Goal: Communication & Community: Ask a question

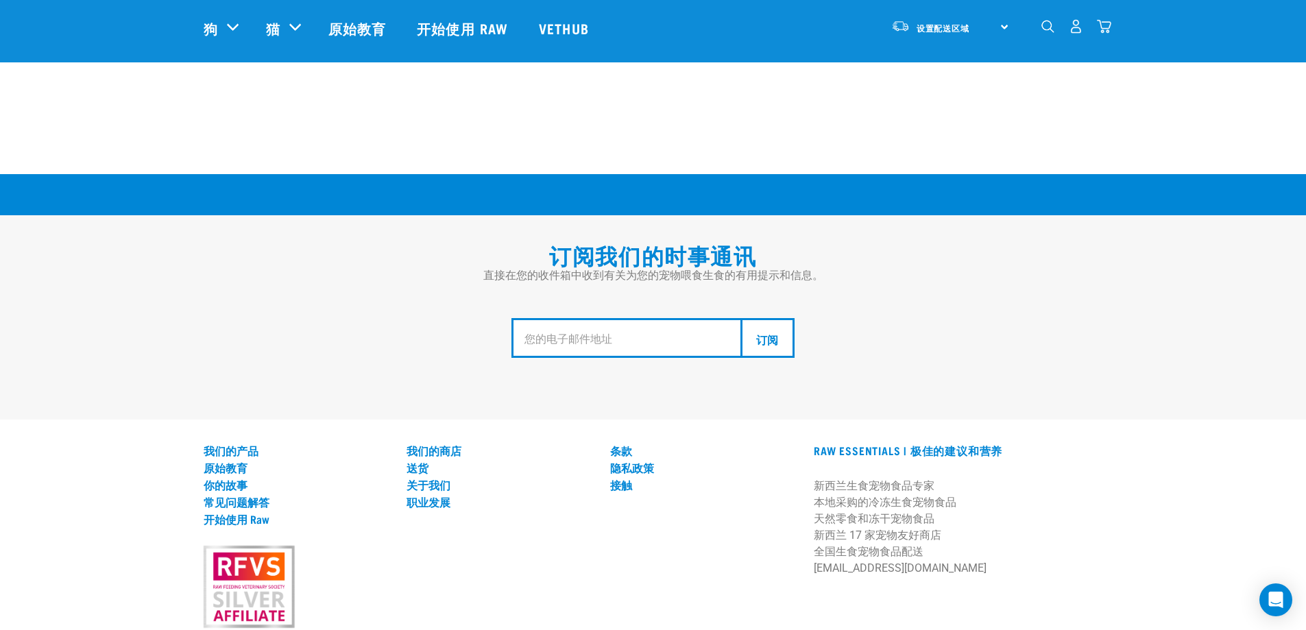
scroll to position [2486, 0]
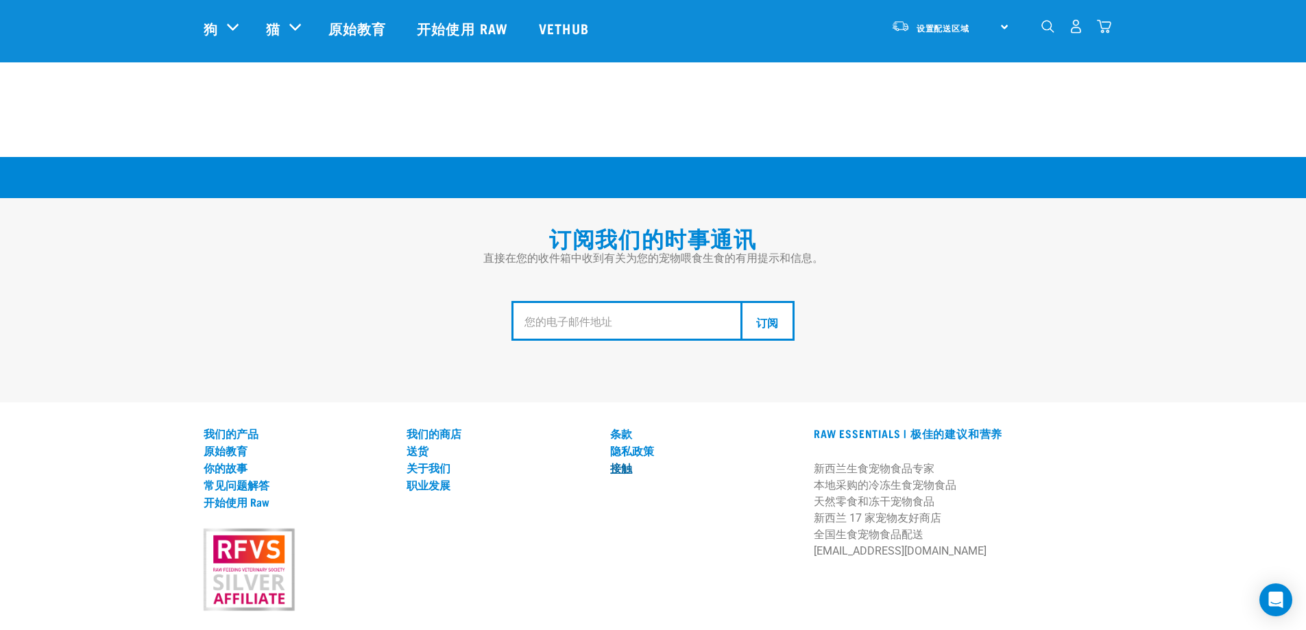
click at [626, 464] on font "接触" at bounding box center [621, 467] width 22 height 6
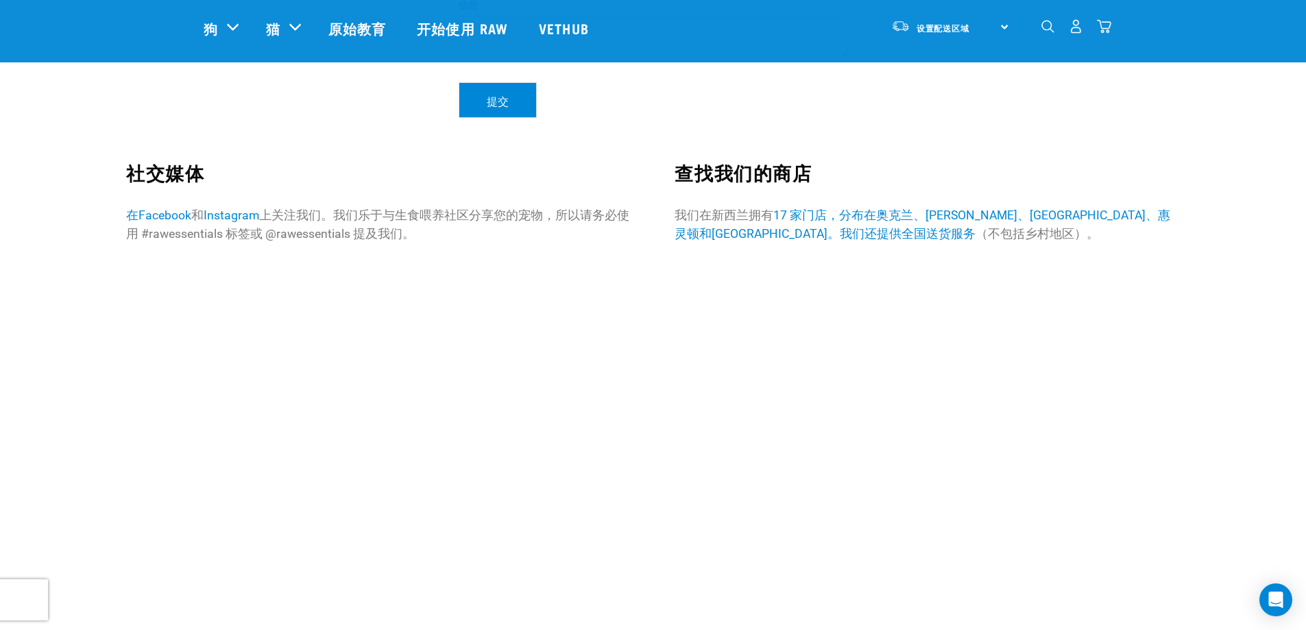
scroll to position [252, 0]
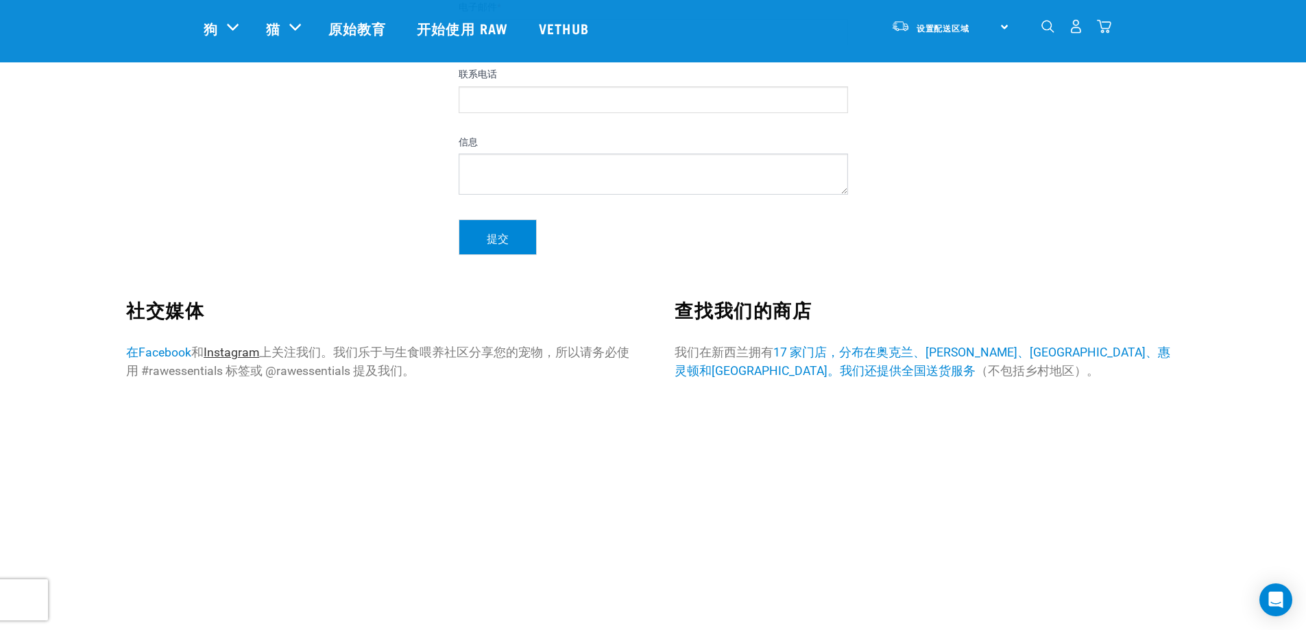
click at [242, 349] on font "Instagram" at bounding box center [232, 353] width 56 height 14
click at [157, 352] on font "在Facebook" at bounding box center [158, 353] width 65 height 14
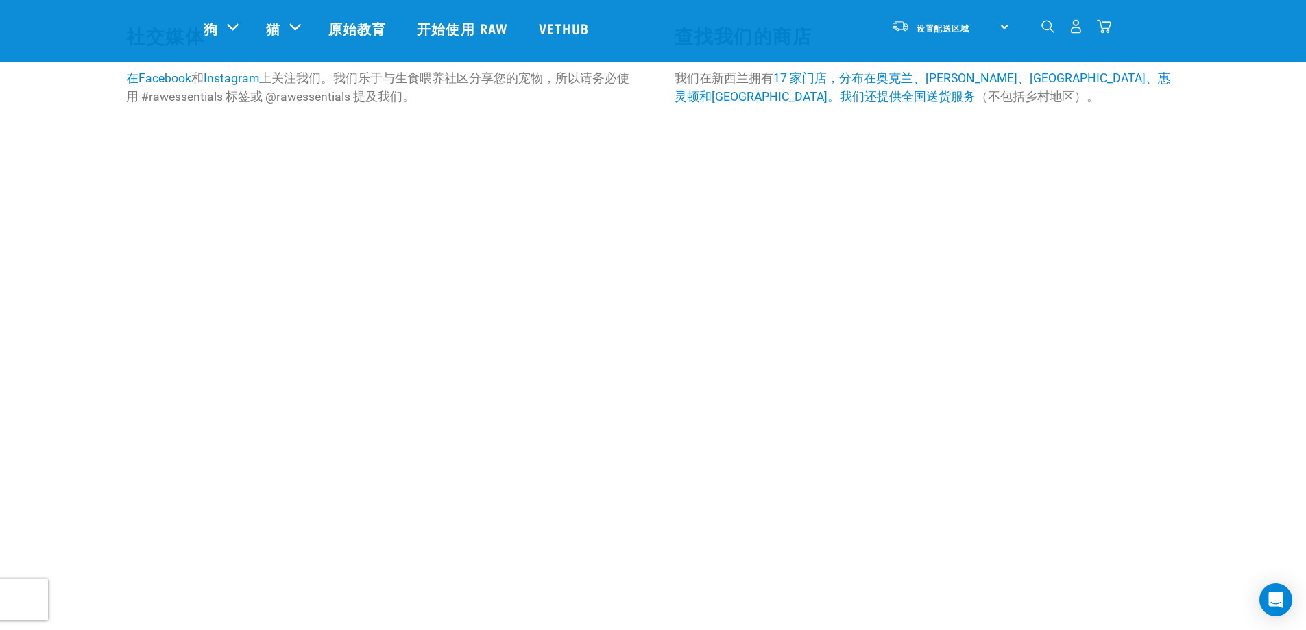
scroll to position [870, 0]
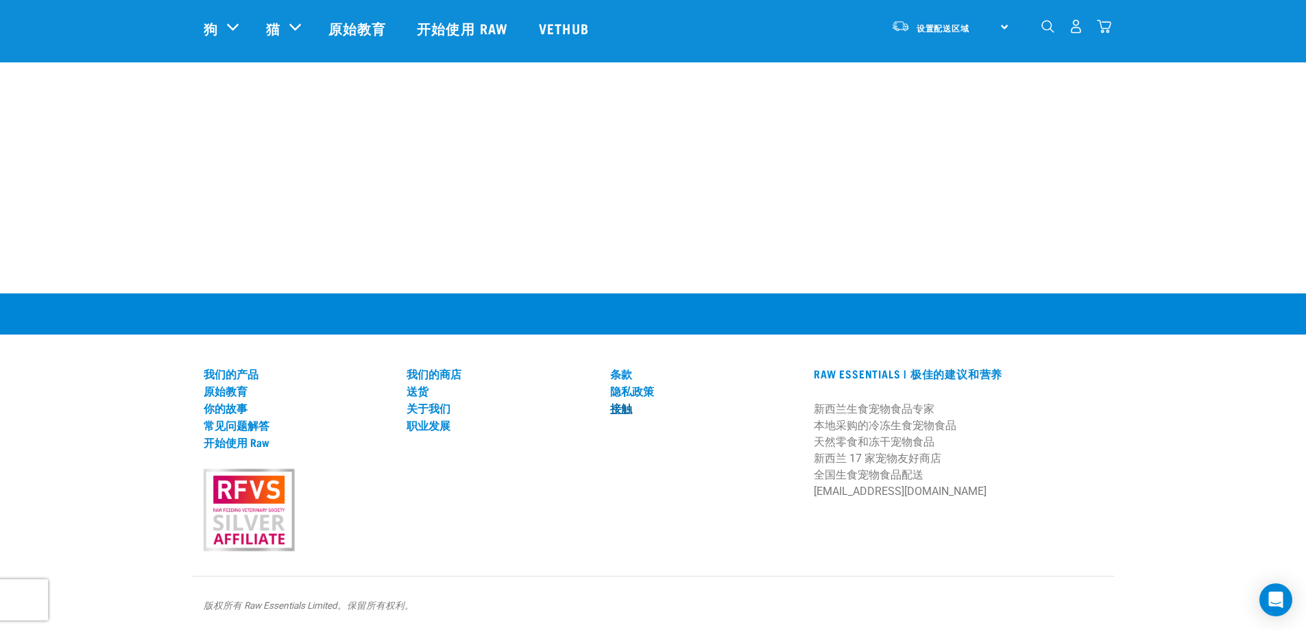
click at [628, 411] on font "接触" at bounding box center [621, 408] width 22 height 6
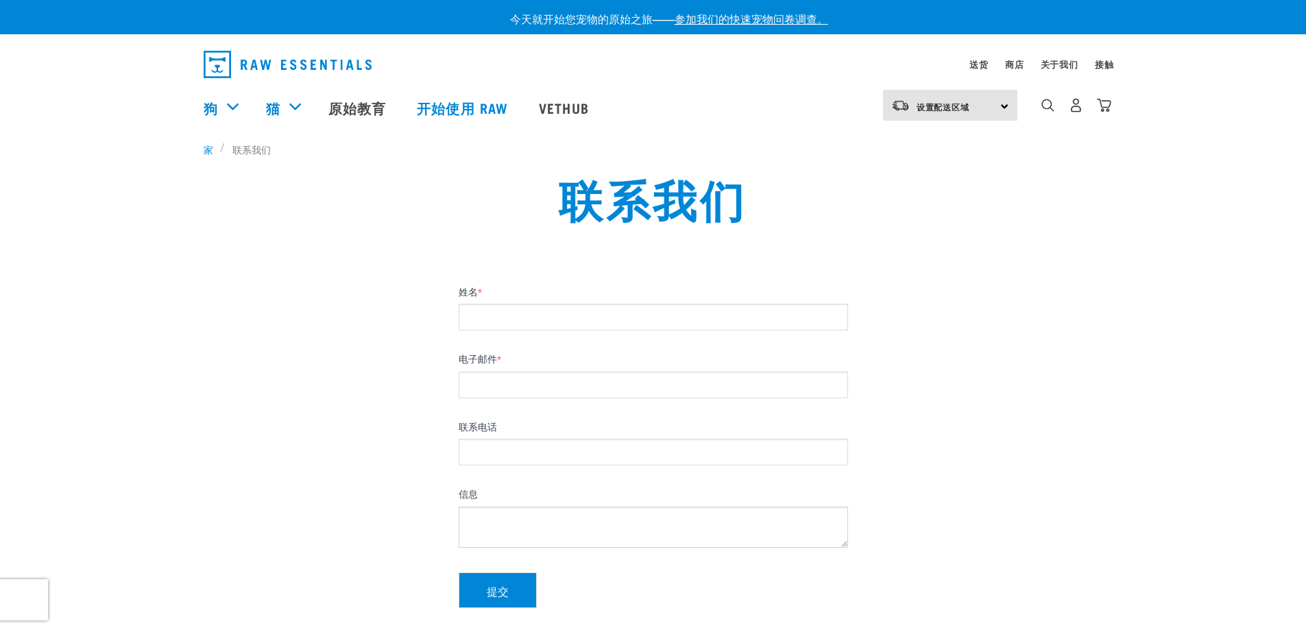
click at [539, 313] on input "姓名 *" at bounding box center [654, 317] width 390 height 27
type input "lee"
click at [492, 380] on input "电子邮件 *" at bounding box center [654, 385] width 390 height 27
type input "lix63372@gmail.com"
click at [512, 462] on input "联系电话" at bounding box center [654, 452] width 390 height 27
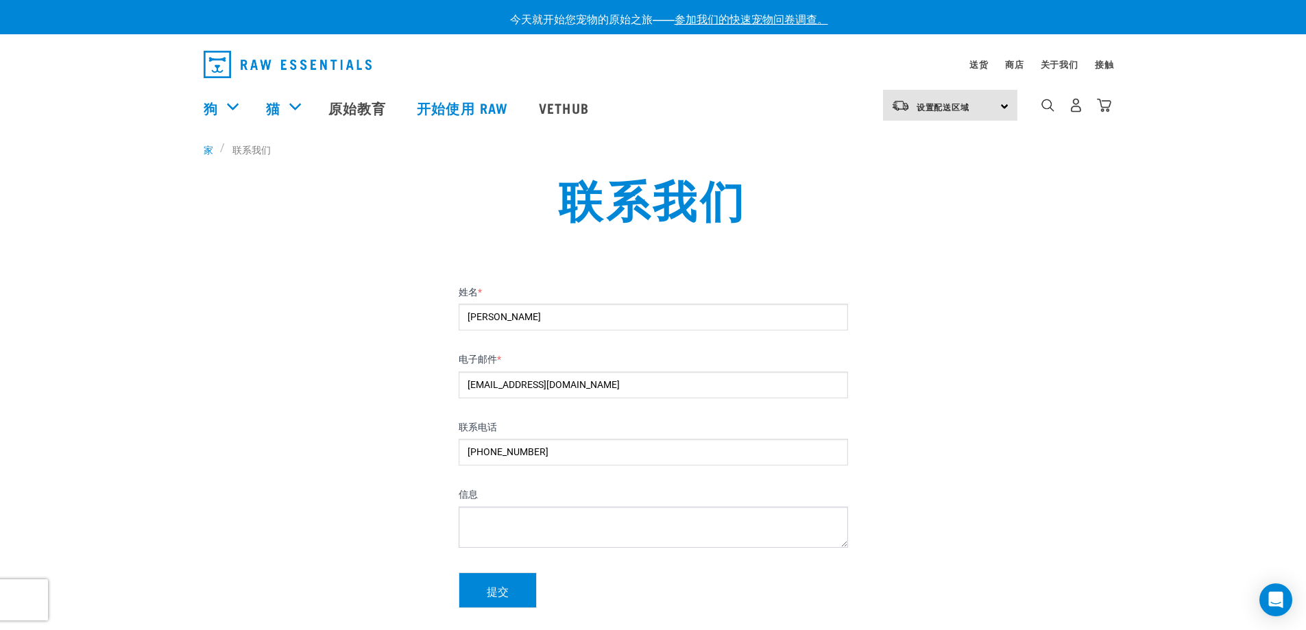
type input "+86 18925747787"
click at [513, 521] on textarea "信息" at bounding box center [654, 527] width 390 height 41
paste textarea "Hello, I am a packaging bag manufacturer from China, I see that your store prov…"
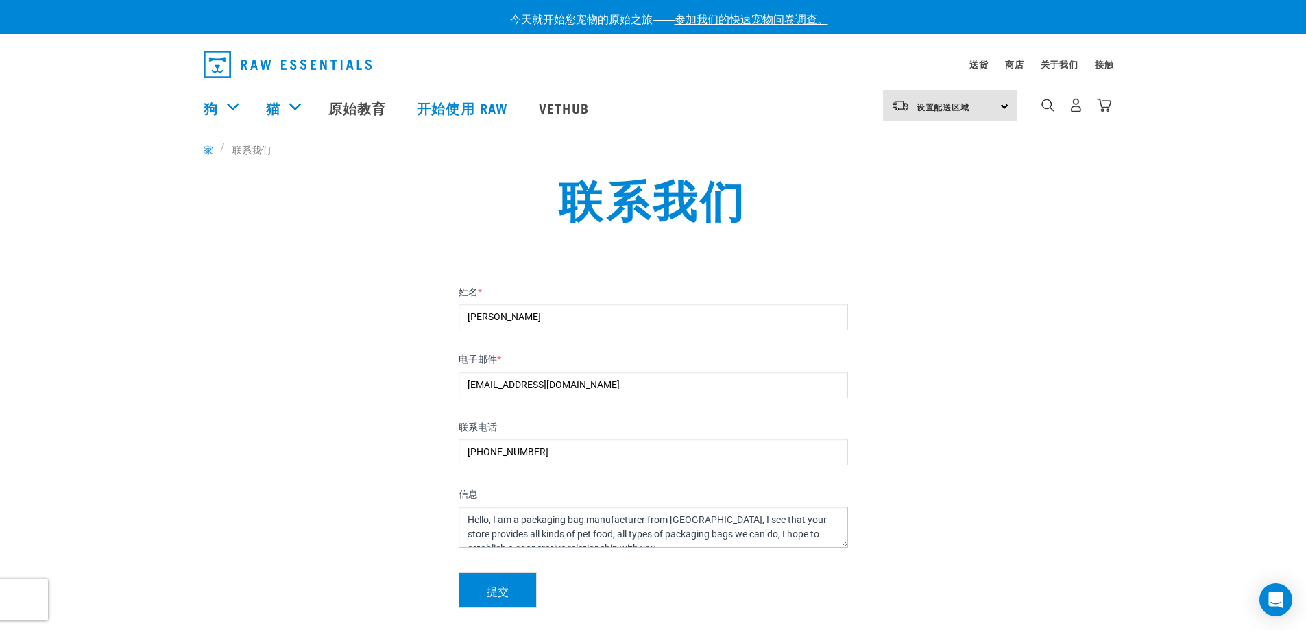
scroll to position [8, 0]
type textarea "Hello, I am a packaging bag manufacturer from China, I see that your store prov…"
click at [518, 599] on button "提交" at bounding box center [498, 591] width 78 height 36
click at [518, 590] on div "提交" at bounding box center [653, 585] width 401 height 47
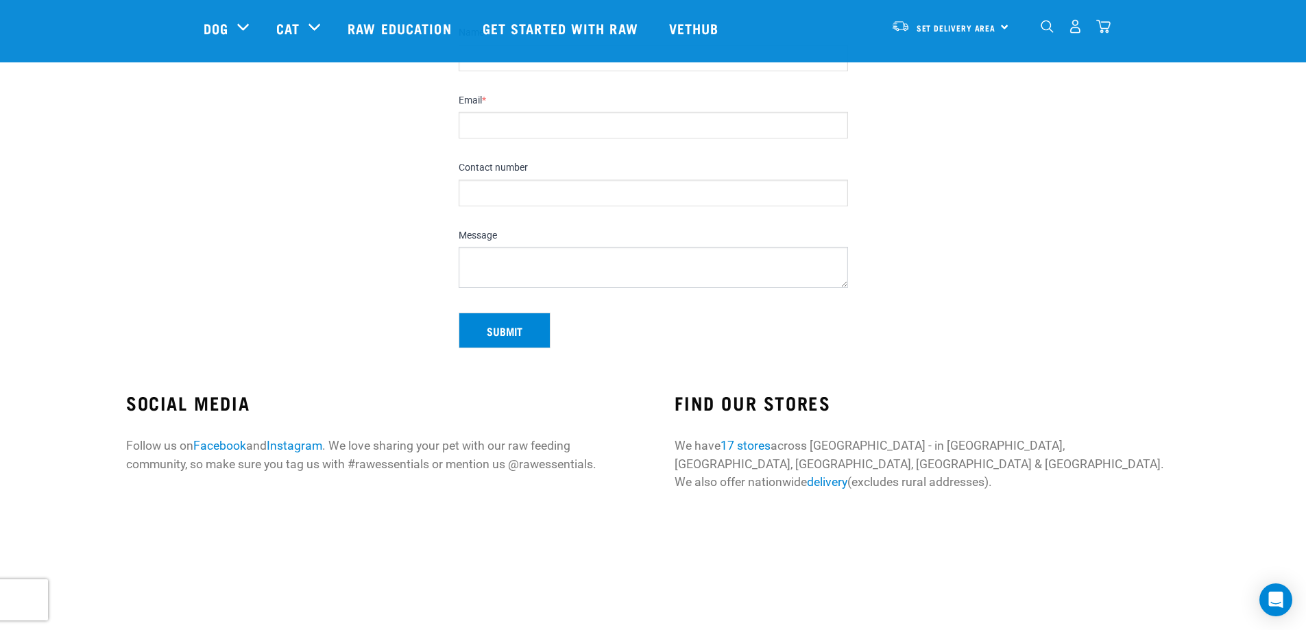
scroll to position [343, 0]
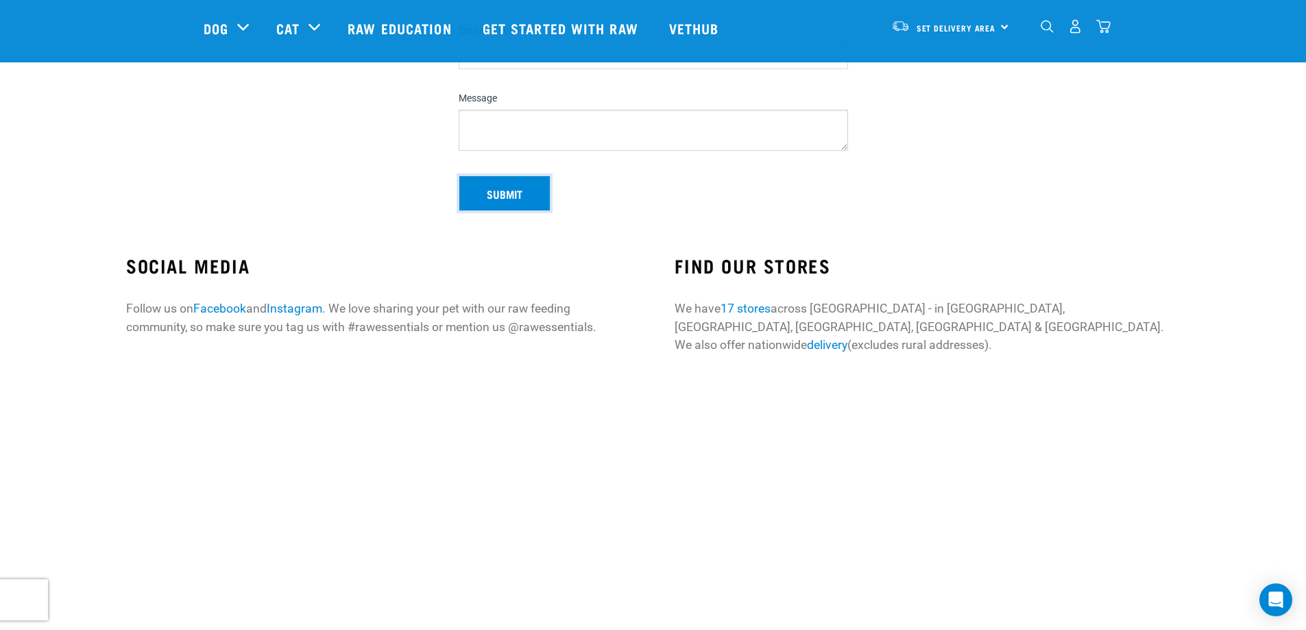
click at [515, 203] on button "Submit" at bounding box center [505, 194] width 92 height 36
